Goal: Task Accomplishment & Management: Manage account settings

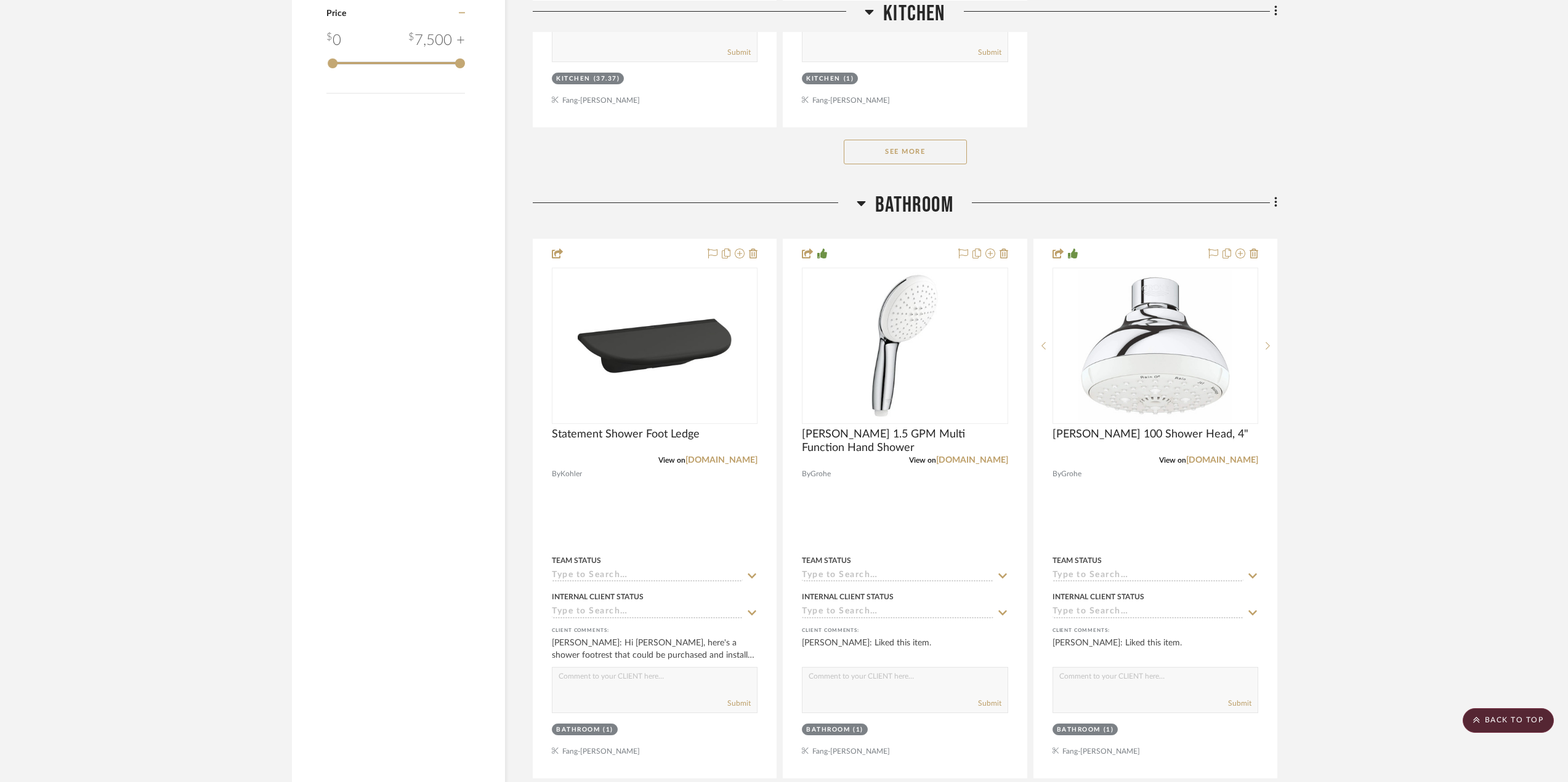
scroll to position [1908, 0]
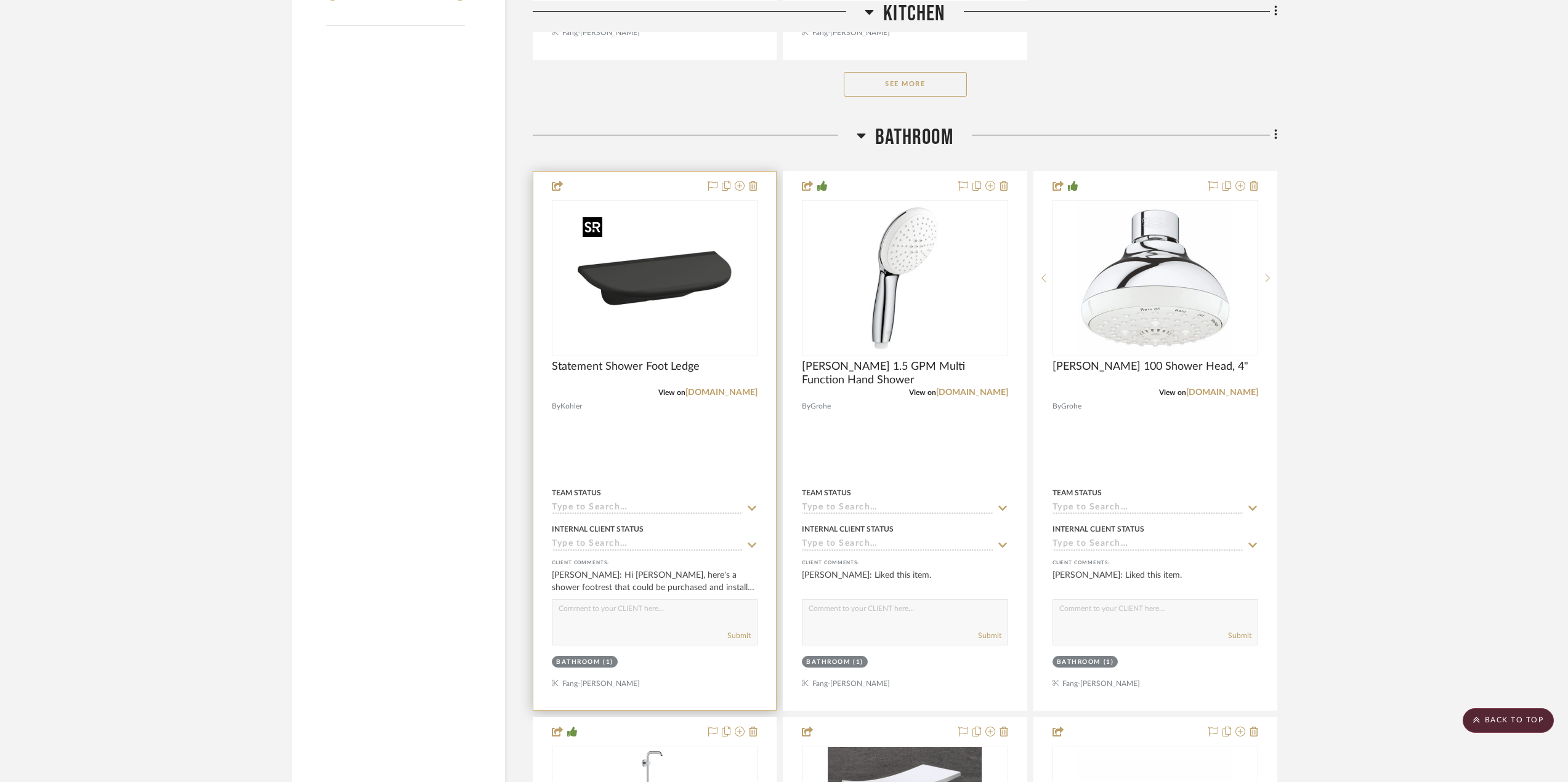
click at [642, 301] on img "0" at bounding box center [654, 278] width 154 height 154
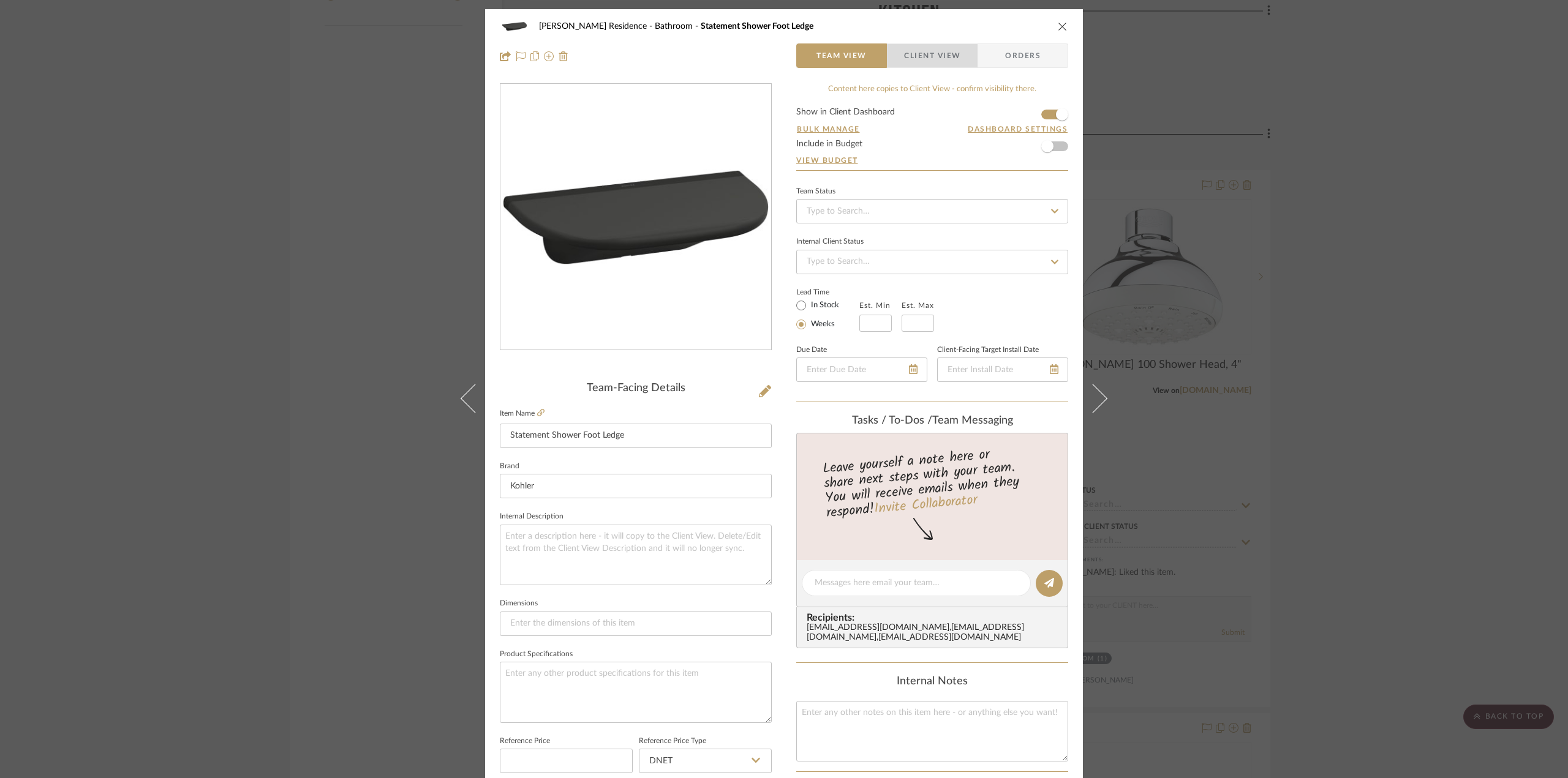
click at [941, 50] on span "Client View" at bounding box center [931, 56] width 56 height 24
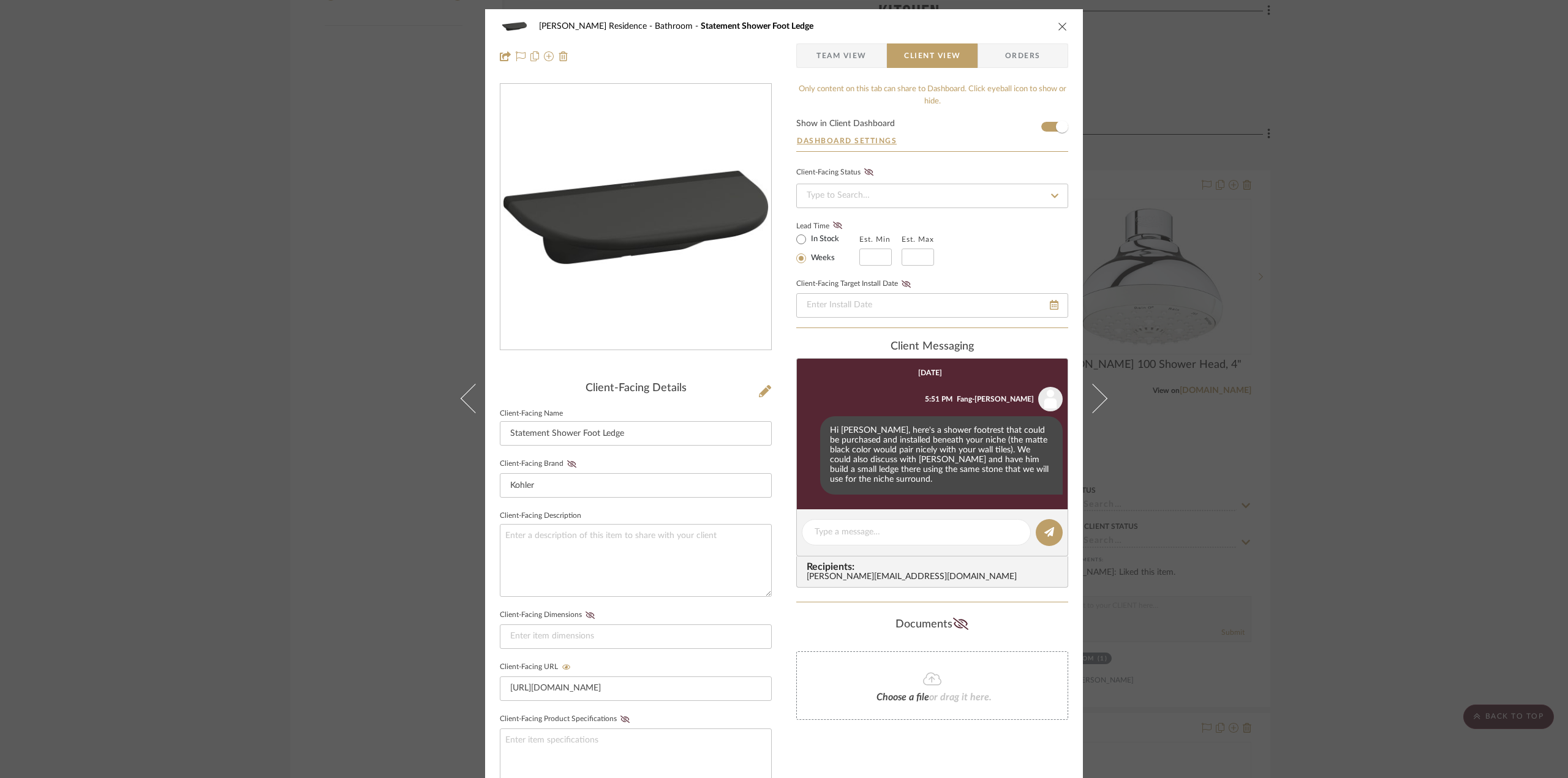
click at [1378, 452] on div "Kauffman Residence Bathroom Statement Shower Foot Ledge Team View Client View O…" at bounding box center [784, 389] width 1568 height 778
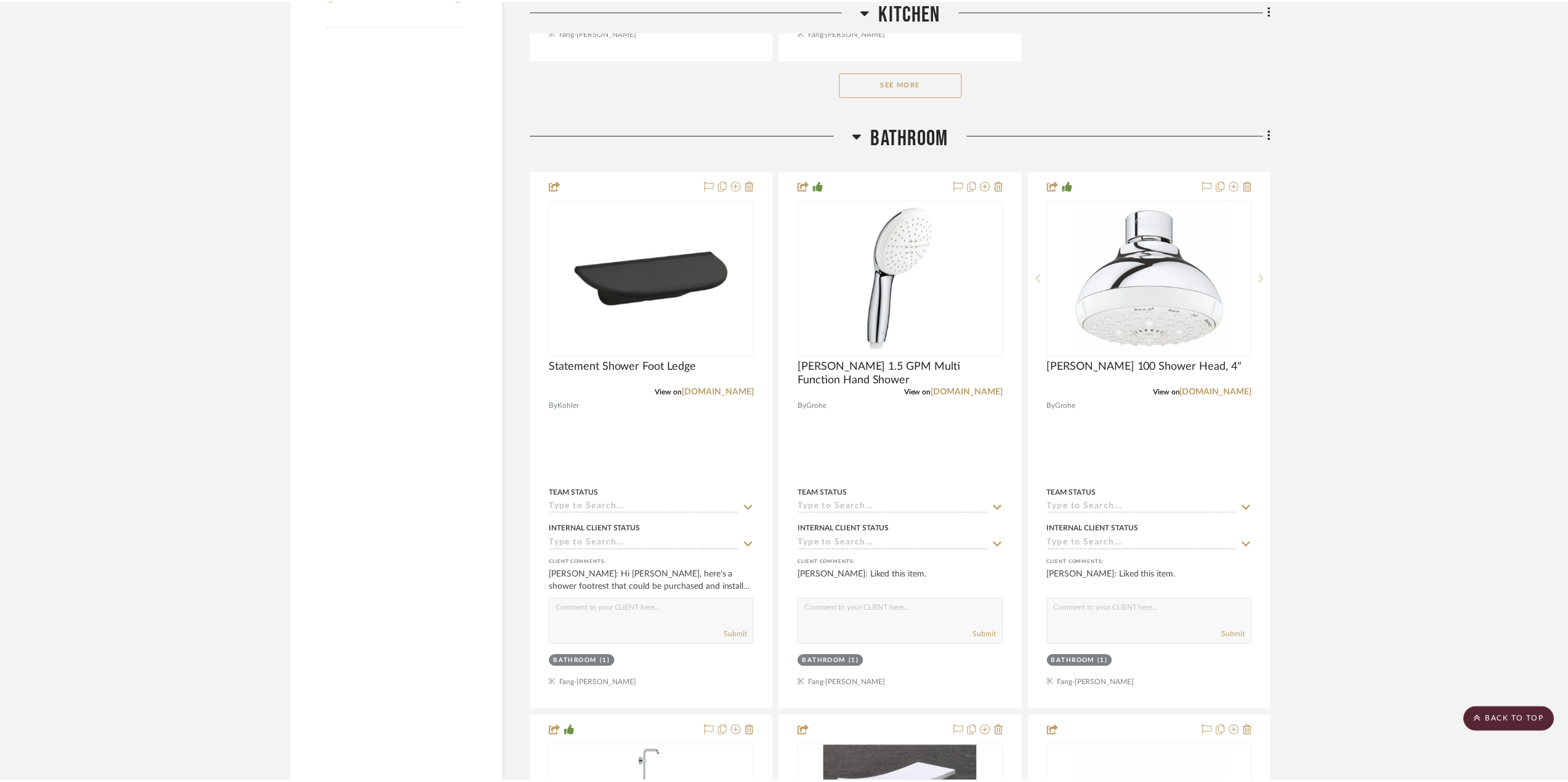
scroll to position [1908, 0]
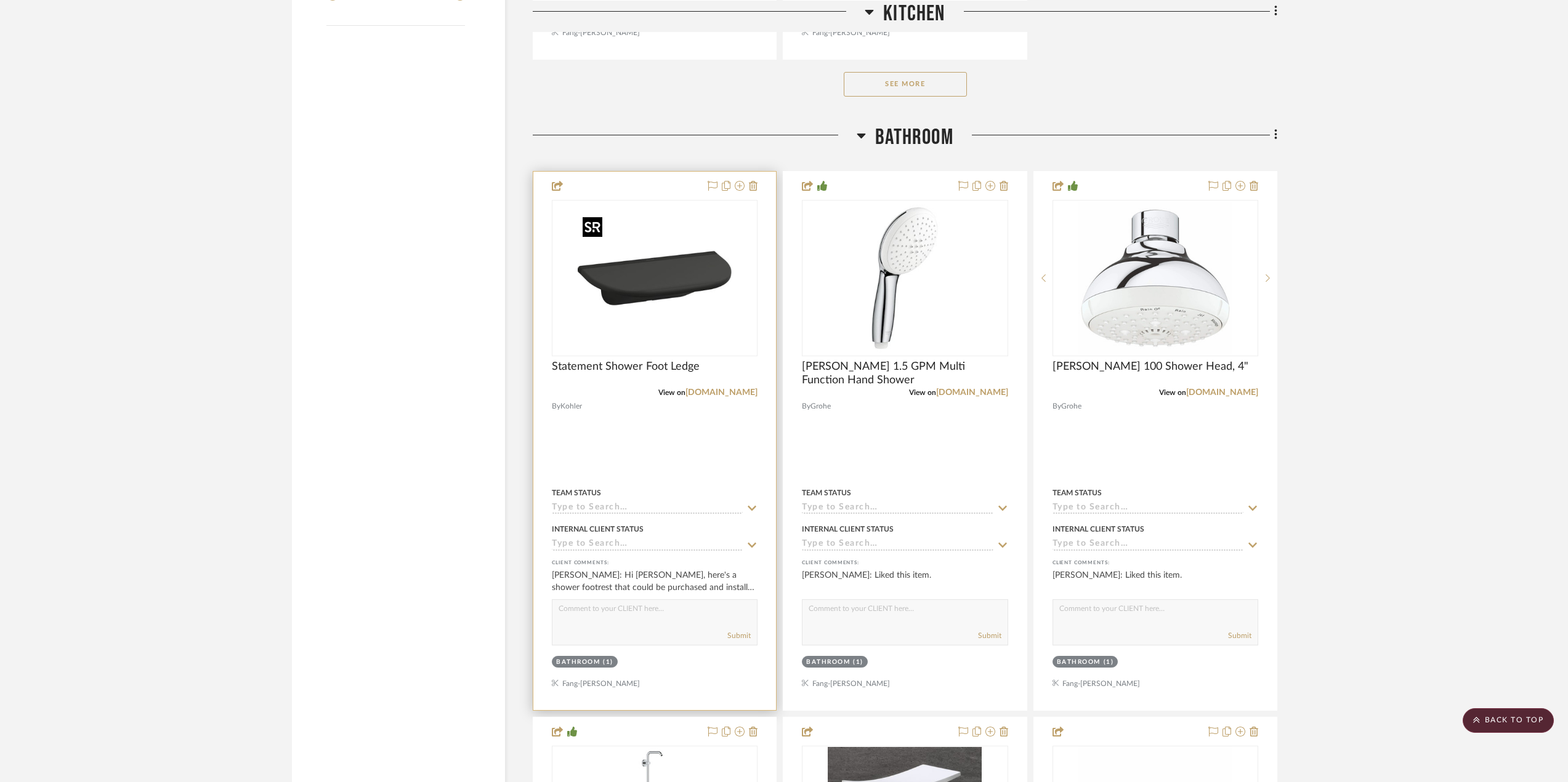
click at [649, 321] on img "0" at bounding box center [654, 278] width 154 height 154
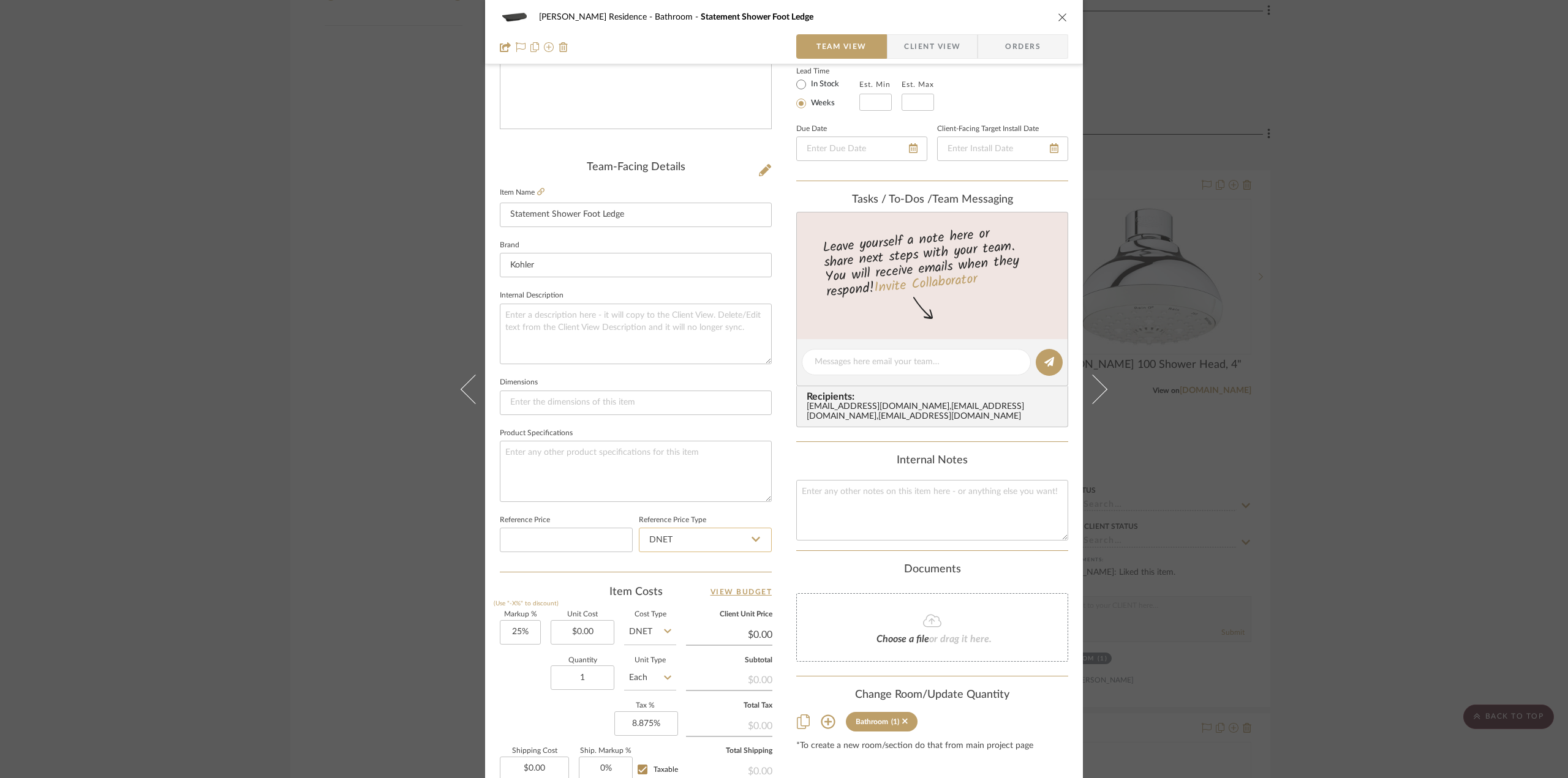
scroll to position [245, 0]
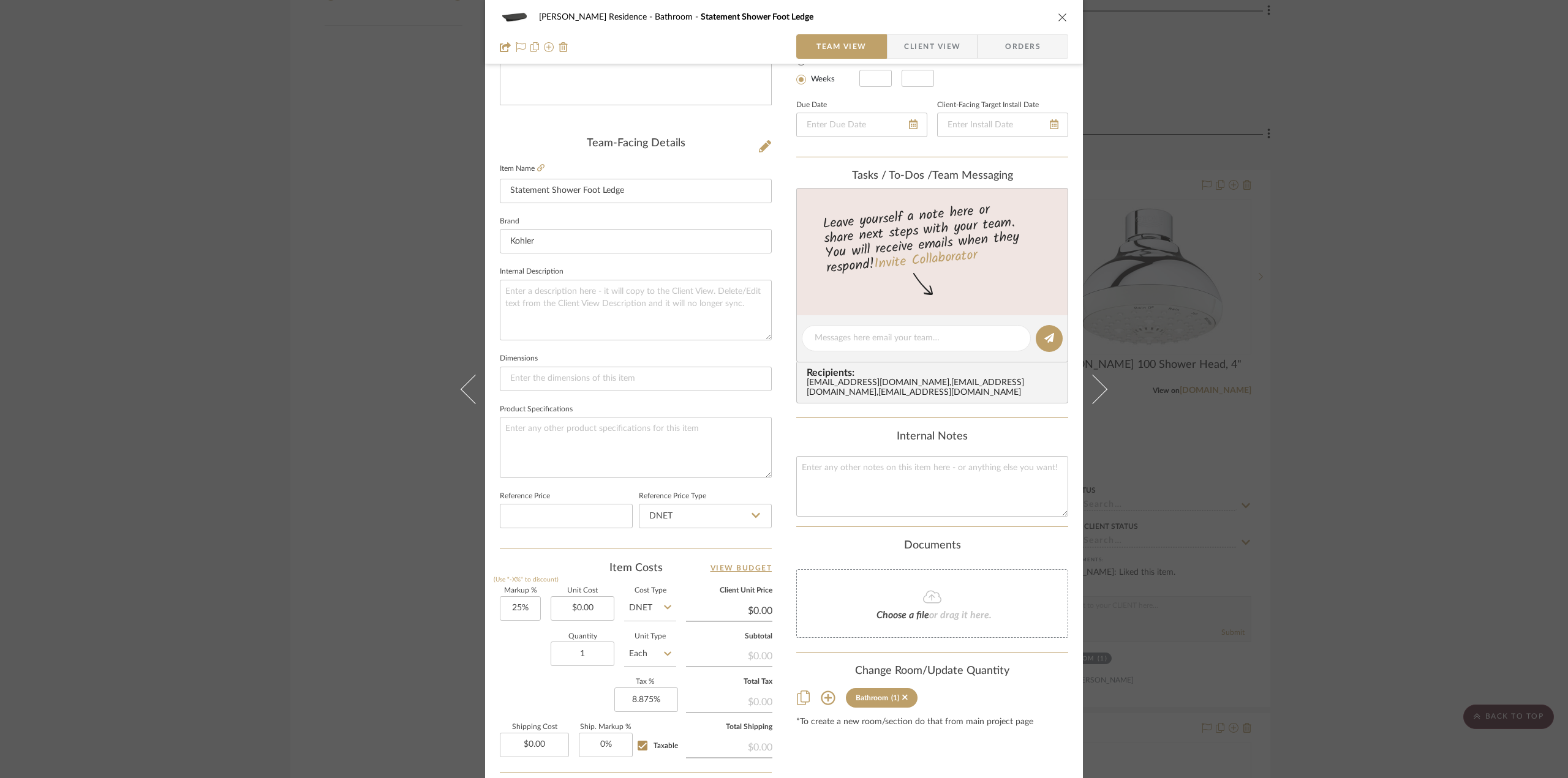
click at [938, 44] on span "Client View" at bounding box center [931, 47] width 56 height 24
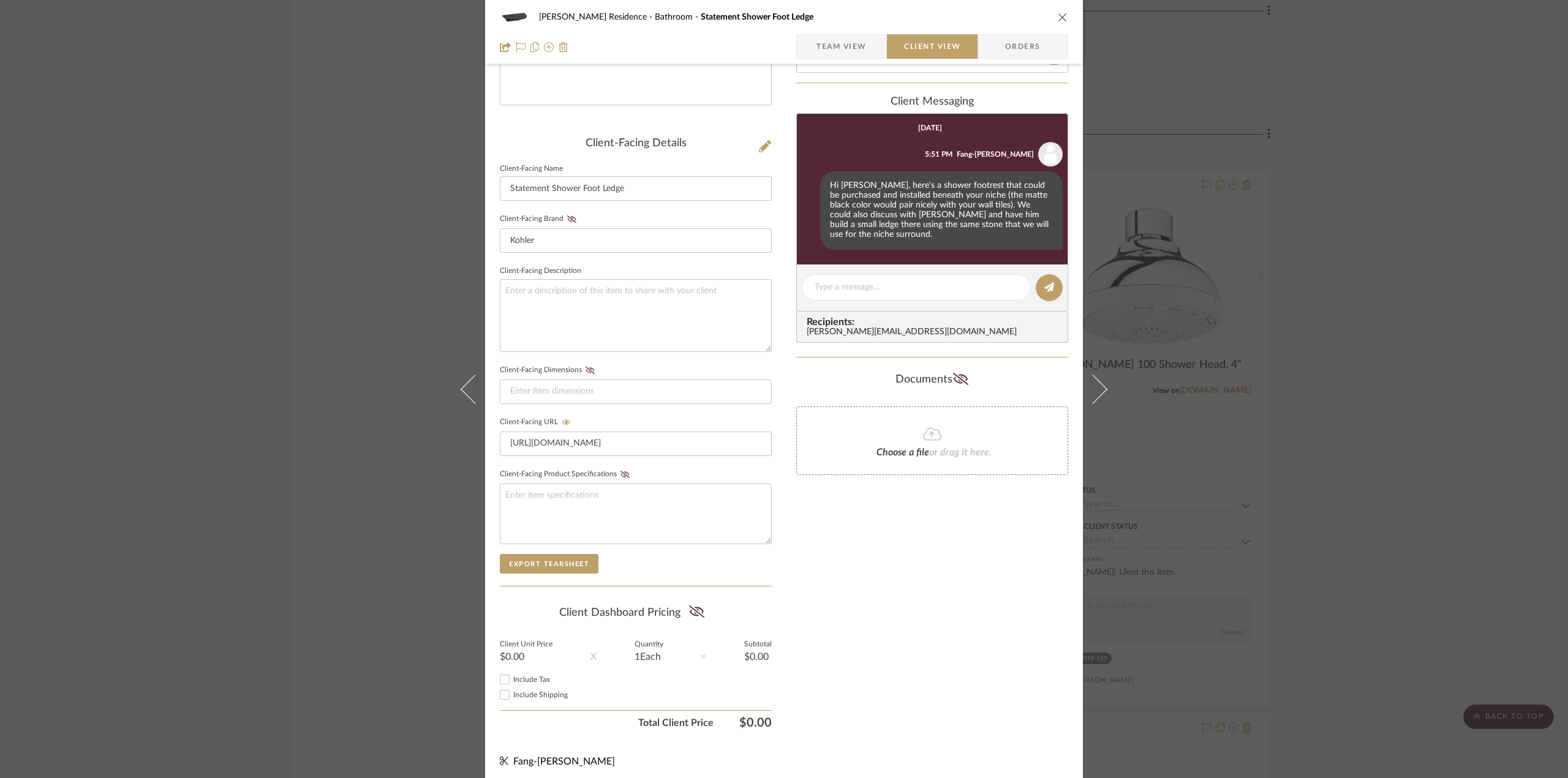
click at [1355, 551] on div "Kauffman Residence Bathroom Statement Shower Foot Ledge Team View Client View O…" at bounding box center [784, 389] width 1568 height 778
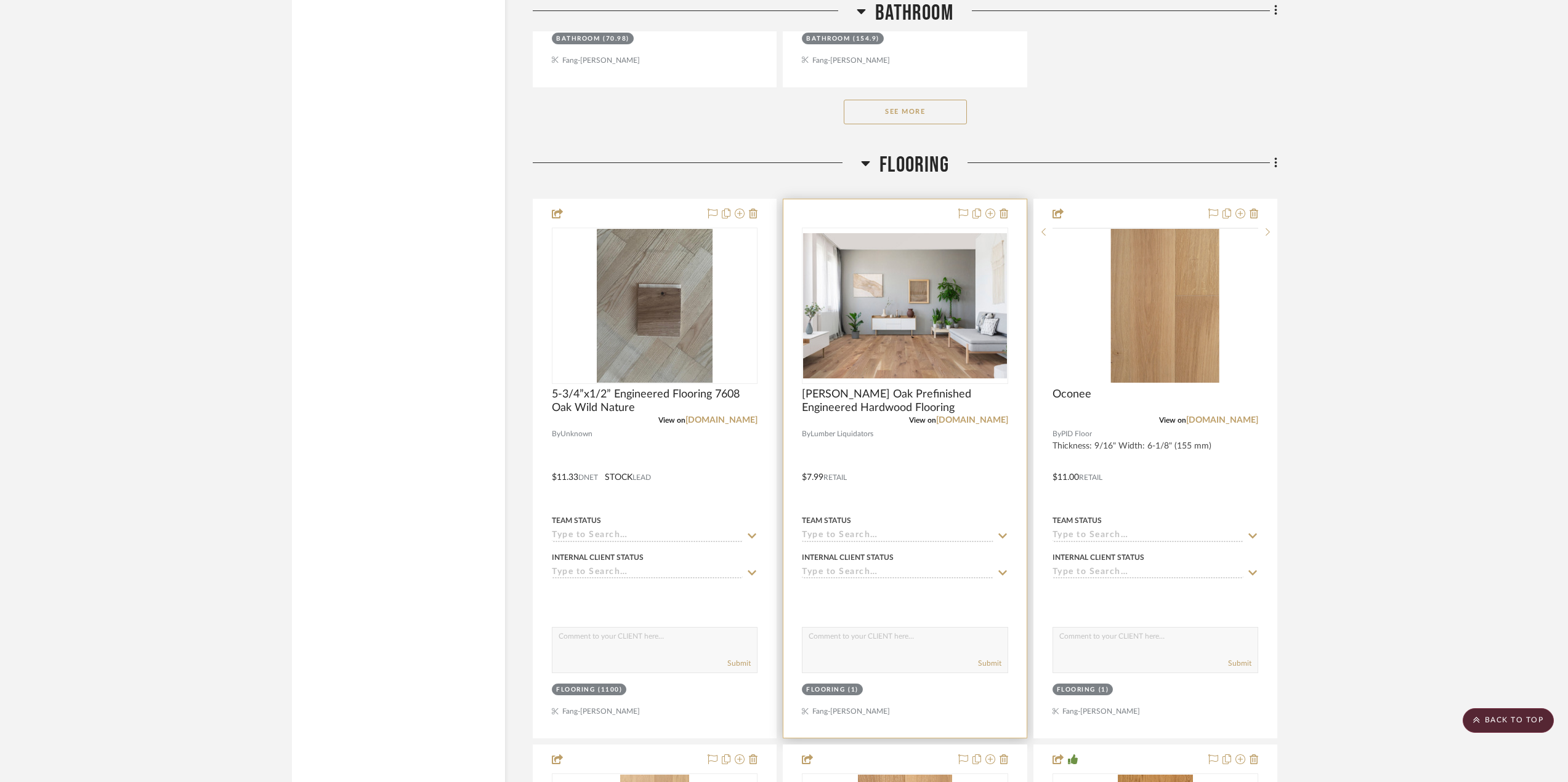
scroll to position [3755, 0]
